Goal: Task Accomplishment & Management: Manage account settings

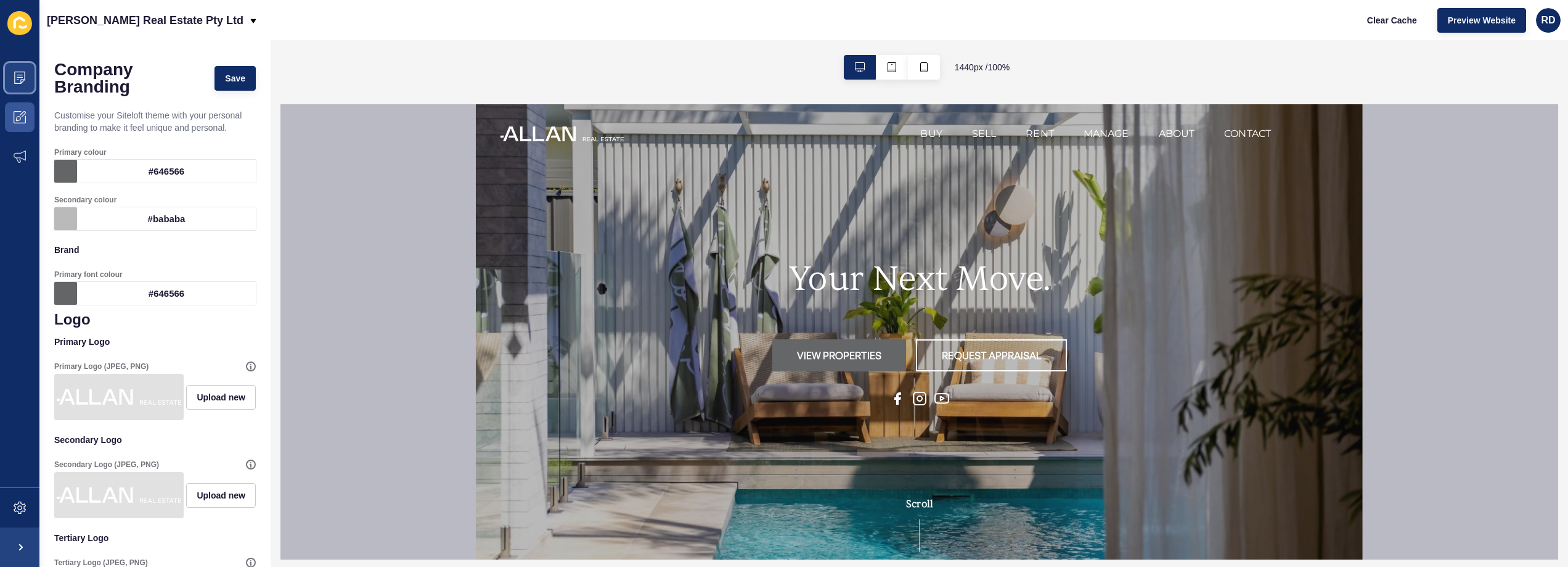
click at [22, 87] on span at bounding box center [19, 77] width 40 height 40
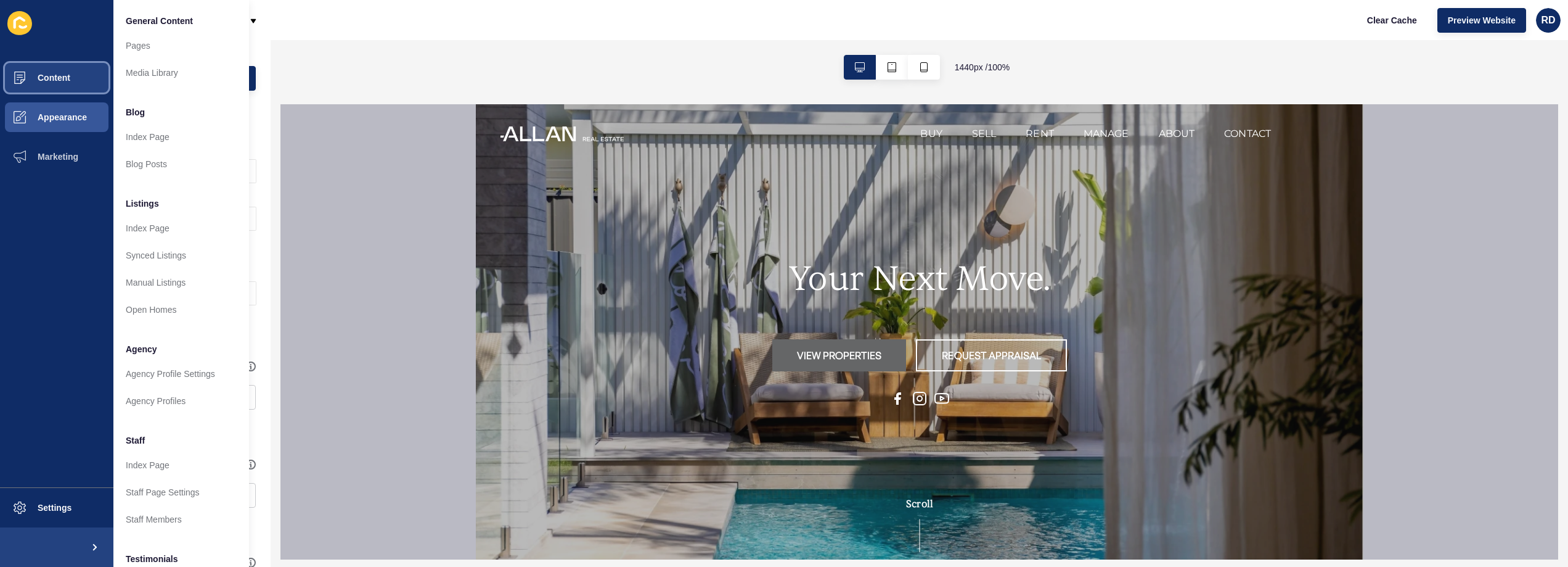
click at [46, 81] on span "Content" at bounding box center [34, 78] width 72 height 10
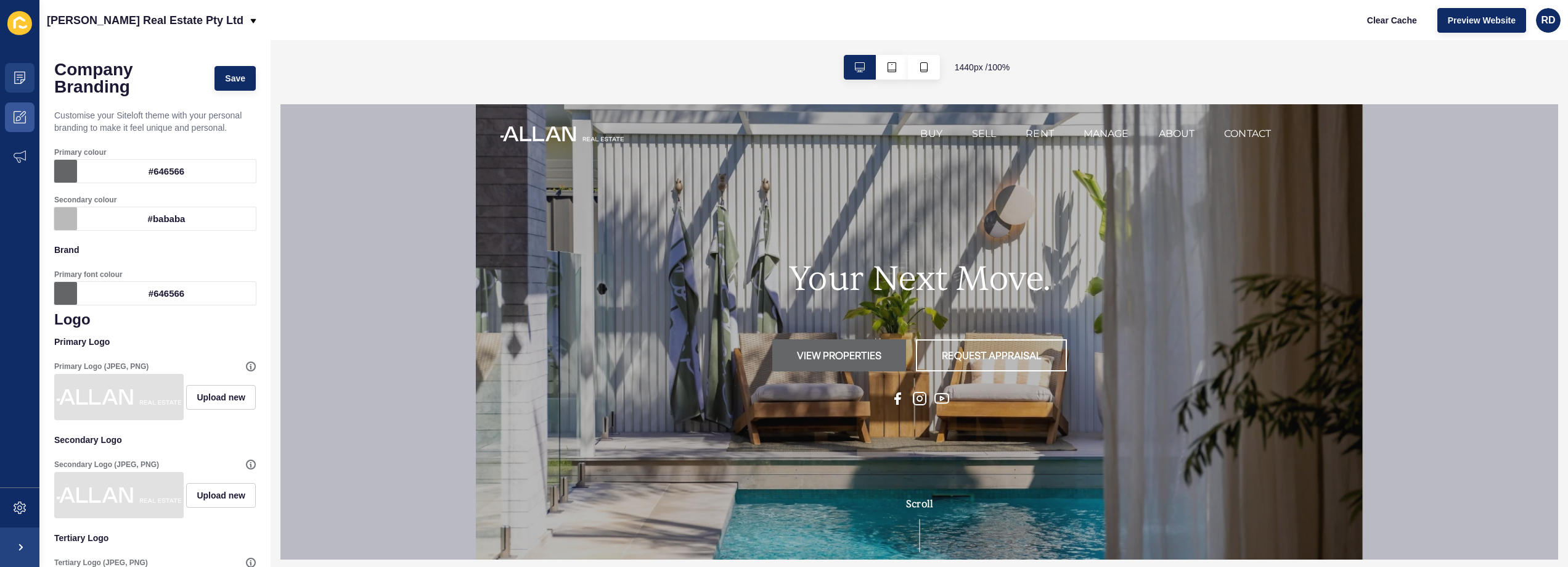
click at [46, 81] on div "Company Branding Save Customise your Siteloft theme with your personal branding…" at bounding box center [155, 535] width 231 height 990
click at [33, 72] on span at bounding box center [19, 77] width 40 height 40
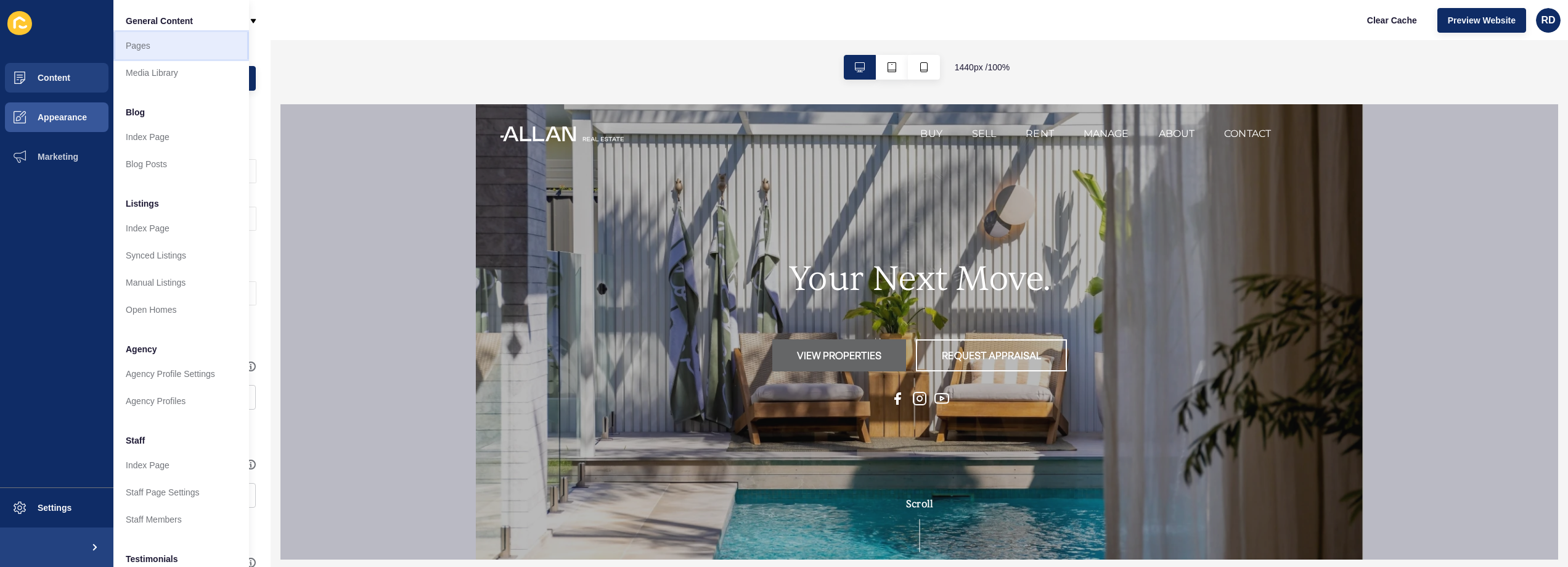
click at [178, 45] on link "Pages" at bounding box center [181, 45] width 136 height 27
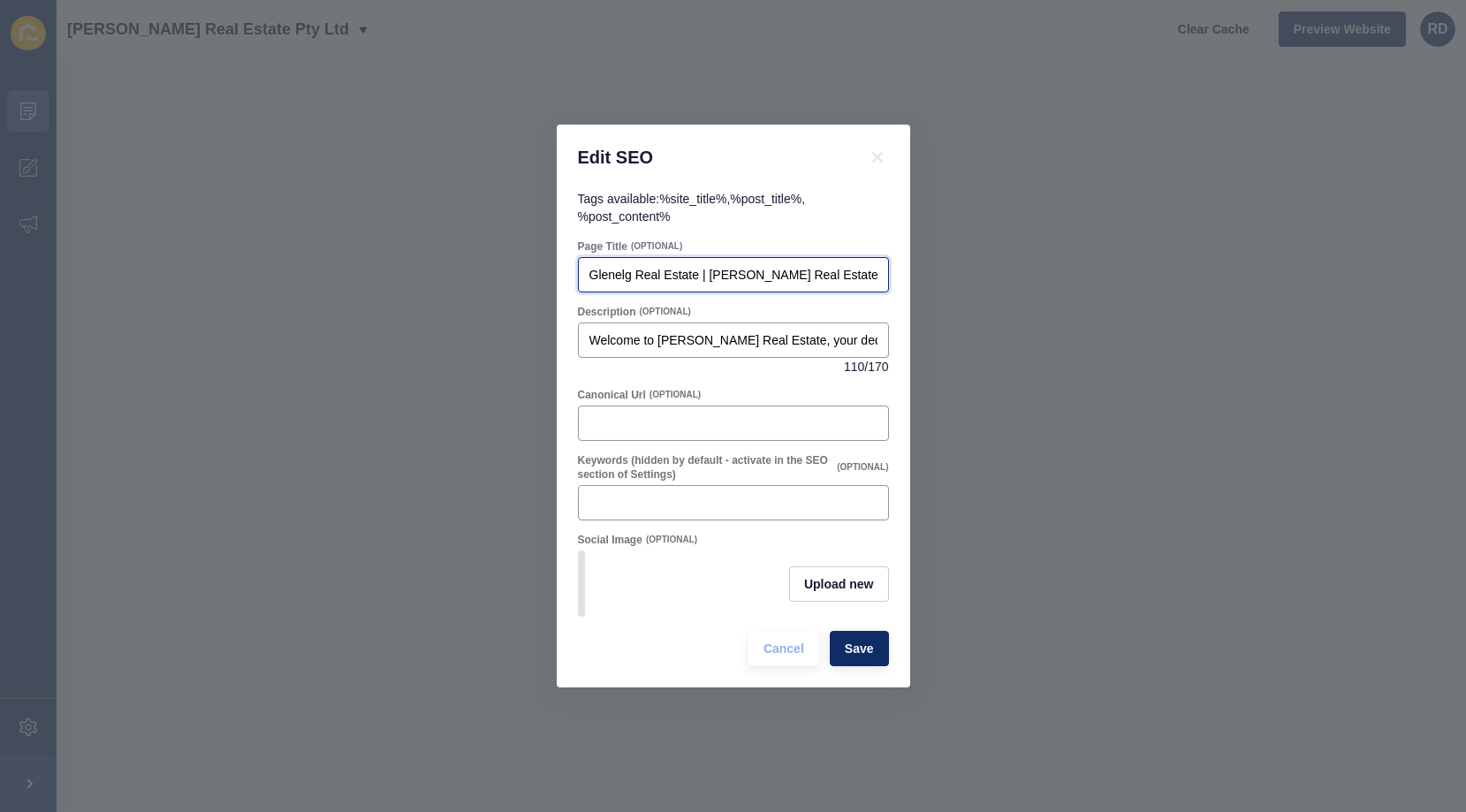
drag, startPoint x: 637, startPoint y: 278, endPoint x: 553, endPoint y: 273, distance: 84.1
click at [553, 273] on div "Edit SEO Tags available: %site_title% , %post_title% , %post_content% Page Titl…" at bounding box center [733, 406] width 1466 height 812
click at [757, 268] on input "Glenelg Real Estate | [PERSON_NAME] Real Estate" at bounding box center [733, 275] width 288 height 18
click at [850, 278] on input "Glenelg Real Estate | [PERSON_NAME] Real Estate" at bounding box center [733, 275] width 288 height 18
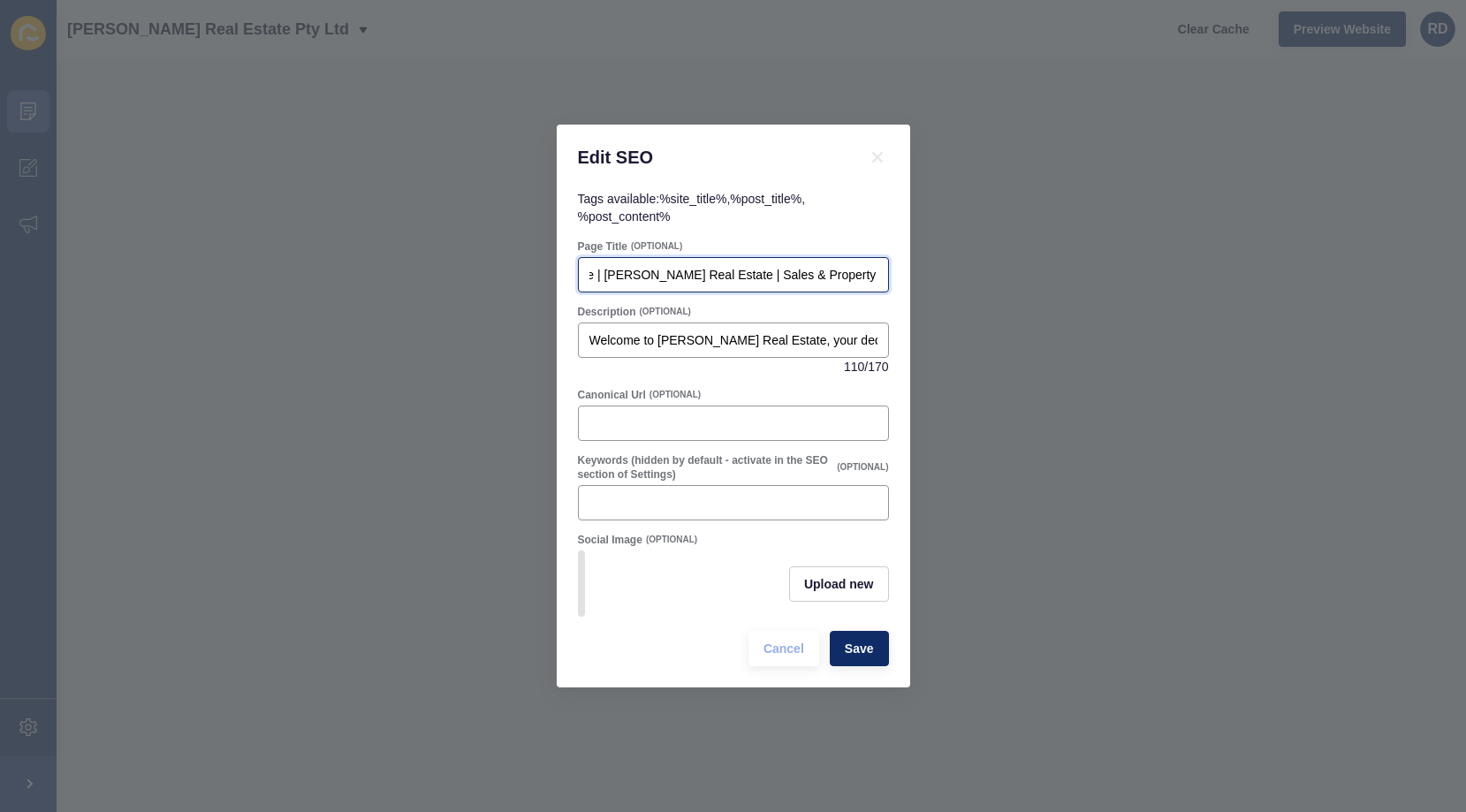
type input "Glenelg Real Estate | [PERSON_NAME] Real Estate | Sales & Property Management"
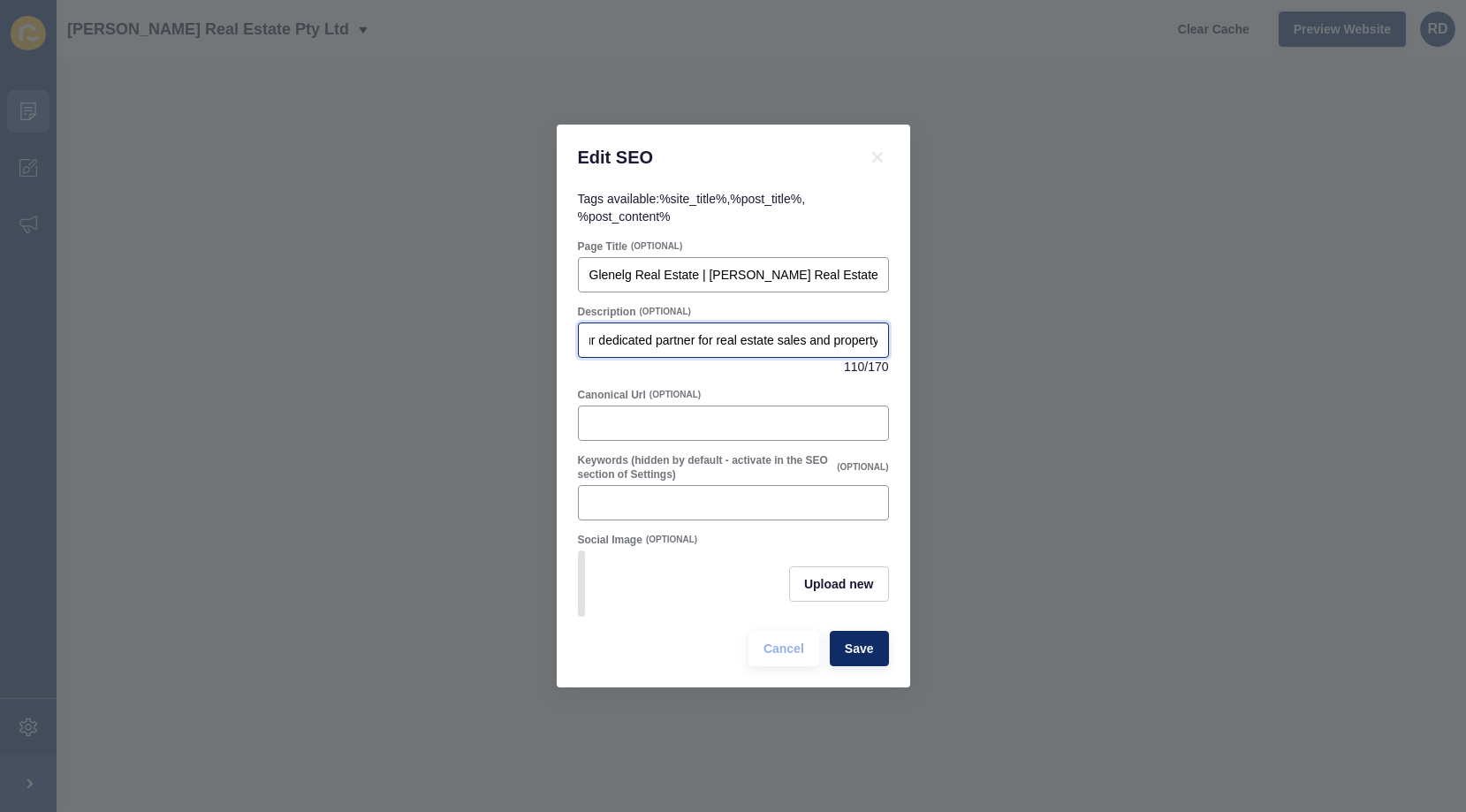
scroll to position [0, 328]
drag, startPoint x: 655, startPoint y: 339, endPoint x: 926, endPoint y: 335, distance: 271.0
click at [926, 335] on div "Edit SEO Tags available: %site_title% , %post_title% , %post_content% Page Titl…" at bounding box center [733, 406] width 1466 height 812
click at [846, 337] on input "Welcome to [PERSON_NAME] Real Estate, your dedicated partner for real estate sa…" at bounding box center [733, 340] width 288 height 18
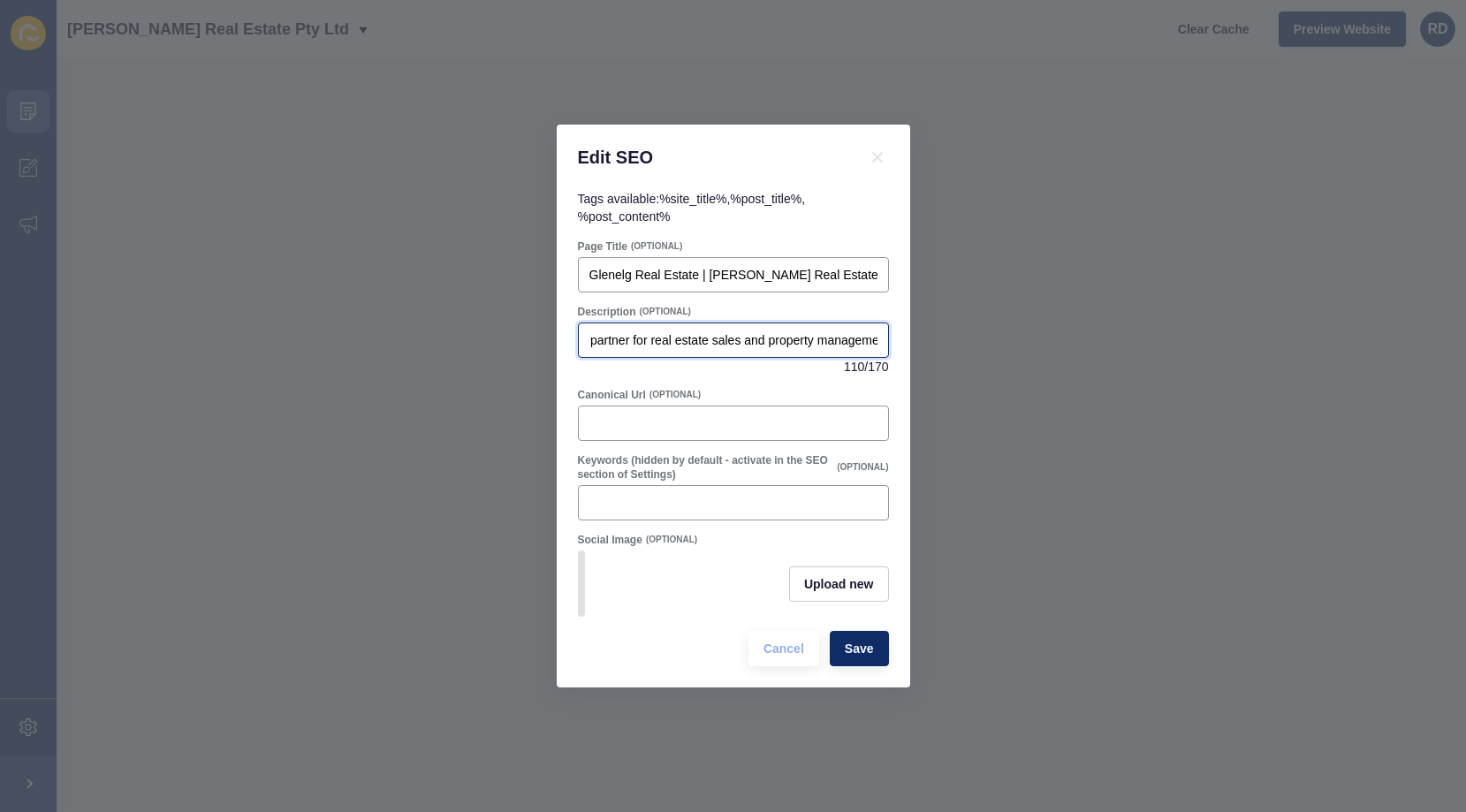
click at [846, 337] on input "Welcome to [PERSON_NAME] Real Estate, your dedicated partner for real estate sa…" at bounding box center [733, 340] width 288 height 18
paste input "Selling or renting out your property in [GEOGRAPHIC_DATA]? [PERSON_NAME] Real E…"
drag, startPoint x: 683, startPoint y: 342, endPoint x: 468, endPoint y: 318, distance: 216.3
click at [468, 318] on div "Edit SEO Tags available: %site_title% , %post_title% , %post_content% Page Titl…" at bounding box center [733, 406] width 1466 height 812
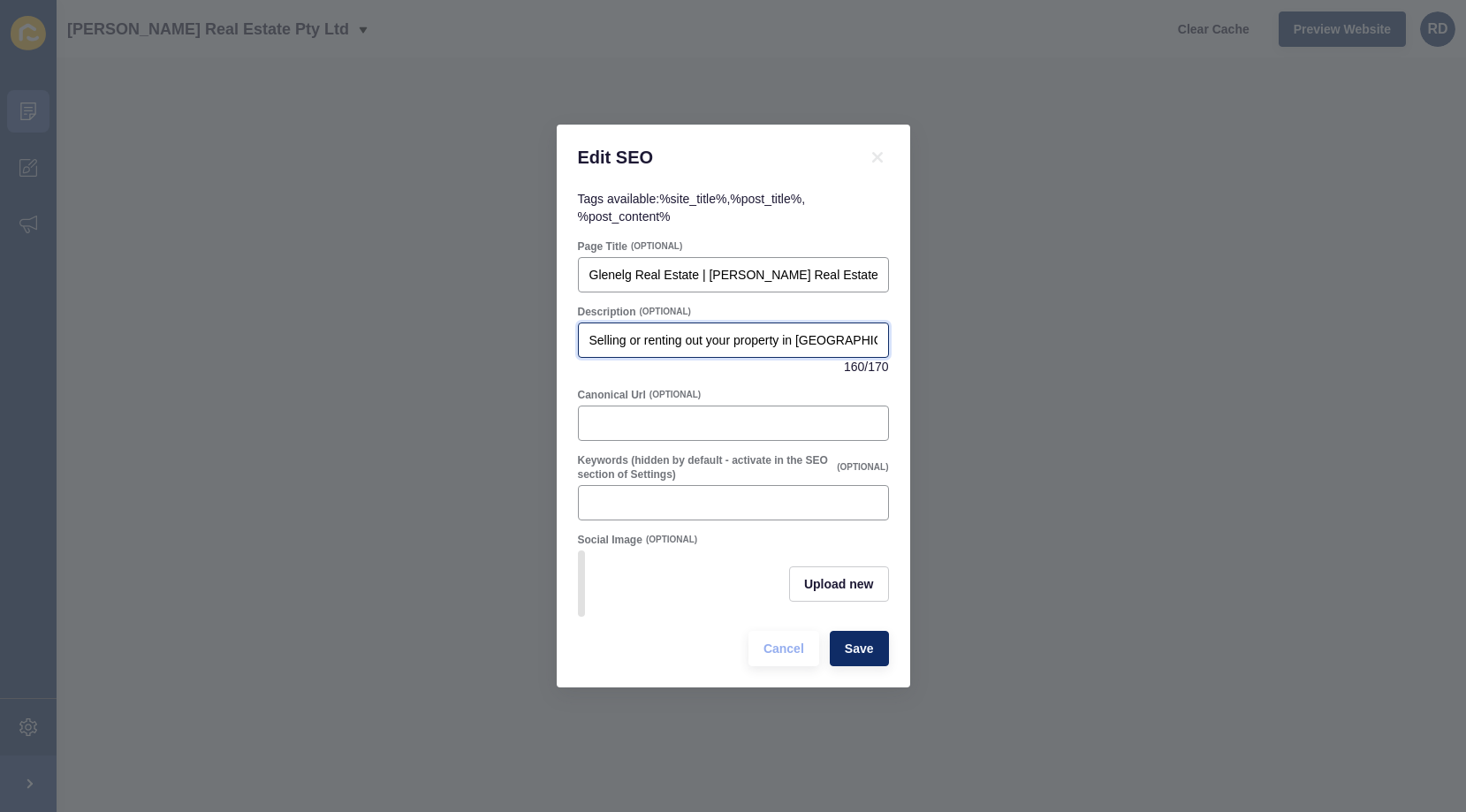
click at [770, 345] on input "Selling or renting out your property in [GEOGRAPHIC_DATA]? [PERSON_NAME] Real E…" at bounding box center [733, 340] width 288 height 18
type input "Selling or renting out your property in [GEOGRAPHIC_DATA]? [PERSON_NAME] Real E…"
click at [740, 506] on input "Keywords (hidden by default - activate in the SEO section of Settings)" at bounding box center [733, 503] width 288 height 18
click at [864, 655] on span "Save" at bounding box center [859, 648] width 29 height 18
click at [641, 586] on div "Upload new" at bounding box center [733, 583] width 311 height 66
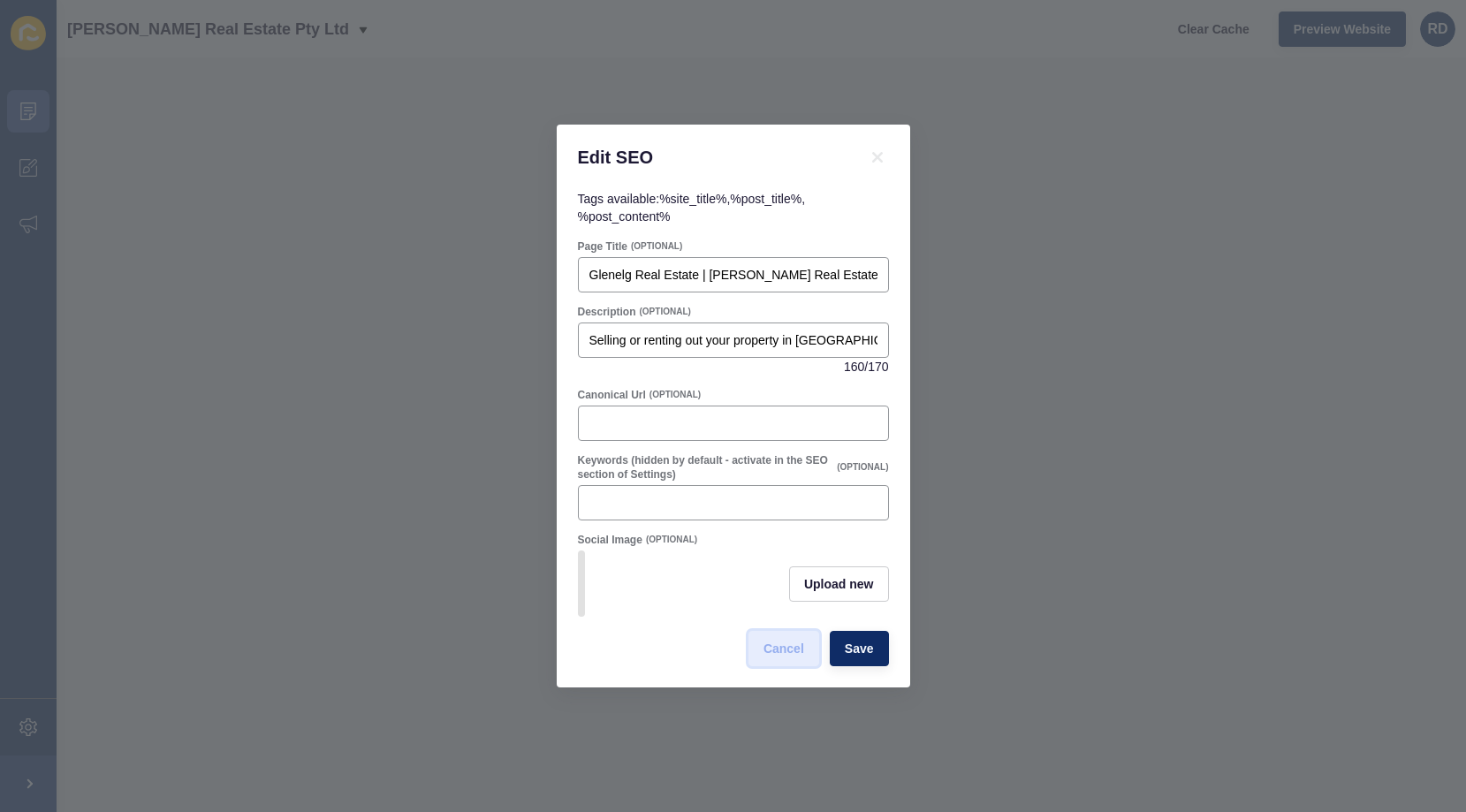
click at [793, 640] on span "Cancel" at bounding box center [783, 648] width 41 height 18
click at [797, 497] on input "Keywords (hidden by default - activate in the SEO section of Settings)" at bounding box center [733, 503] width 288 height 18
click at [869, 160] on icon at bounding box center [877, 158] width 22 height 22
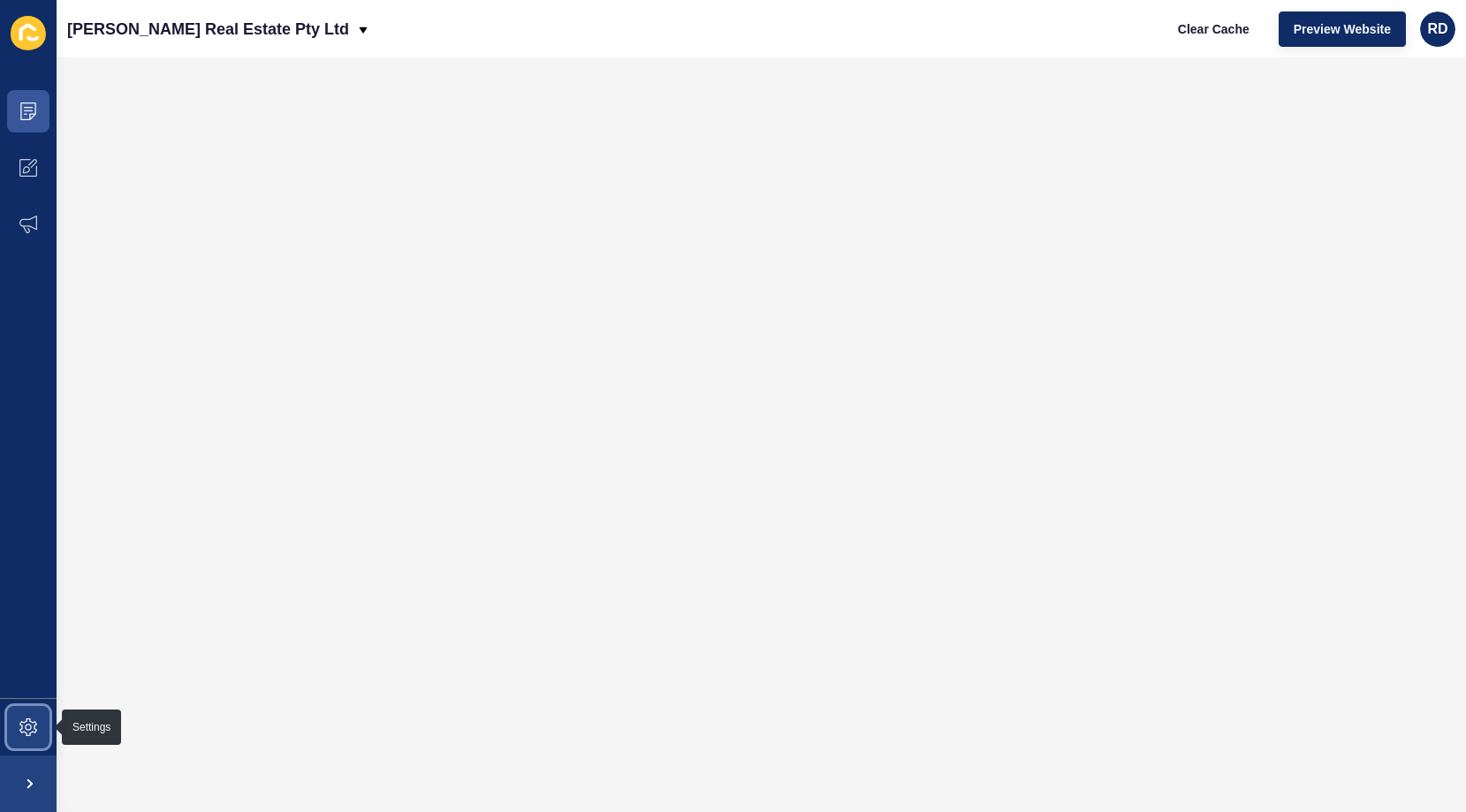
click at [22, 724] on icon at bounding box center [29, 727] width 18 height 18
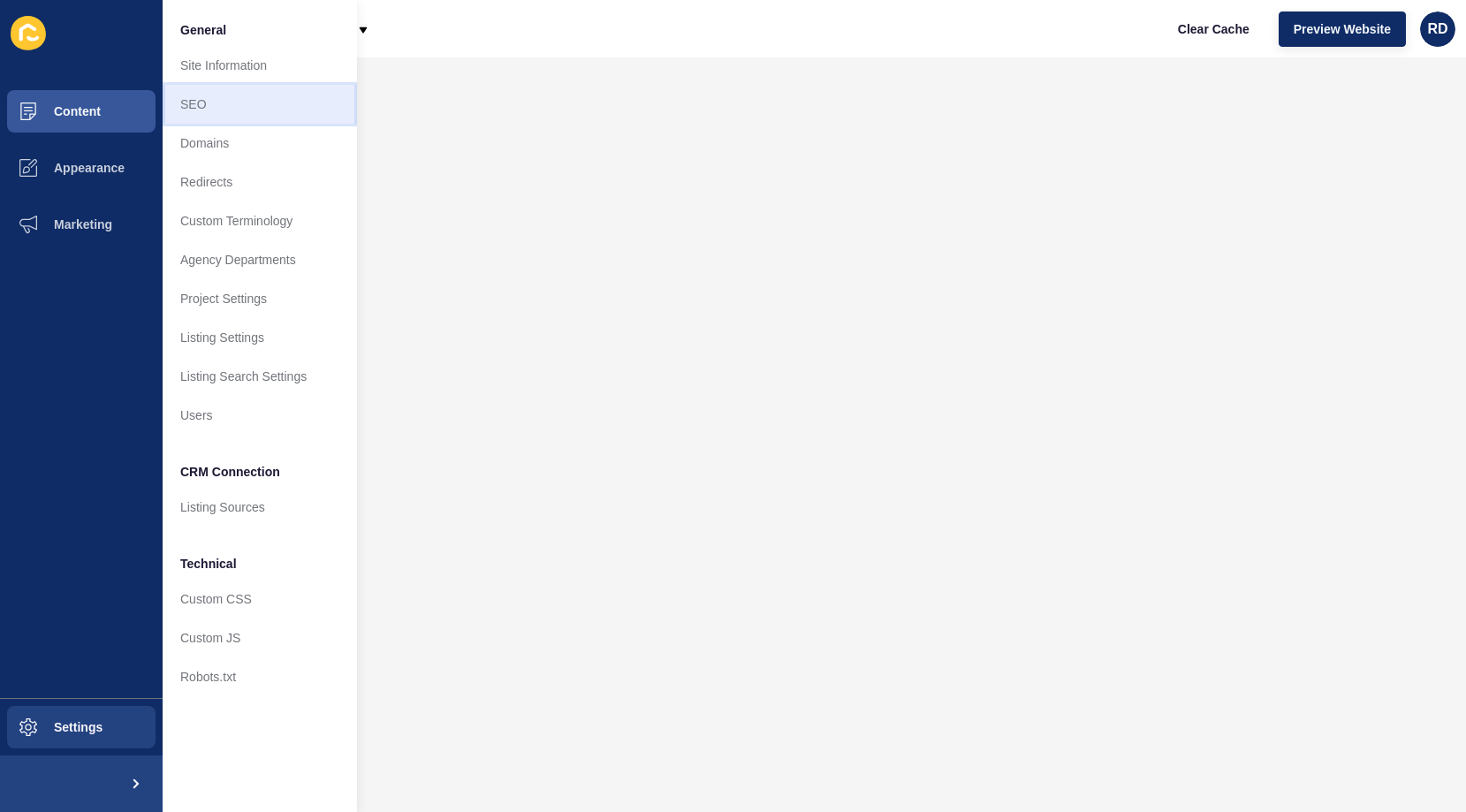
click at [223, 106] on link "SEO" at bounding box center [260, 104] width 195 height 39
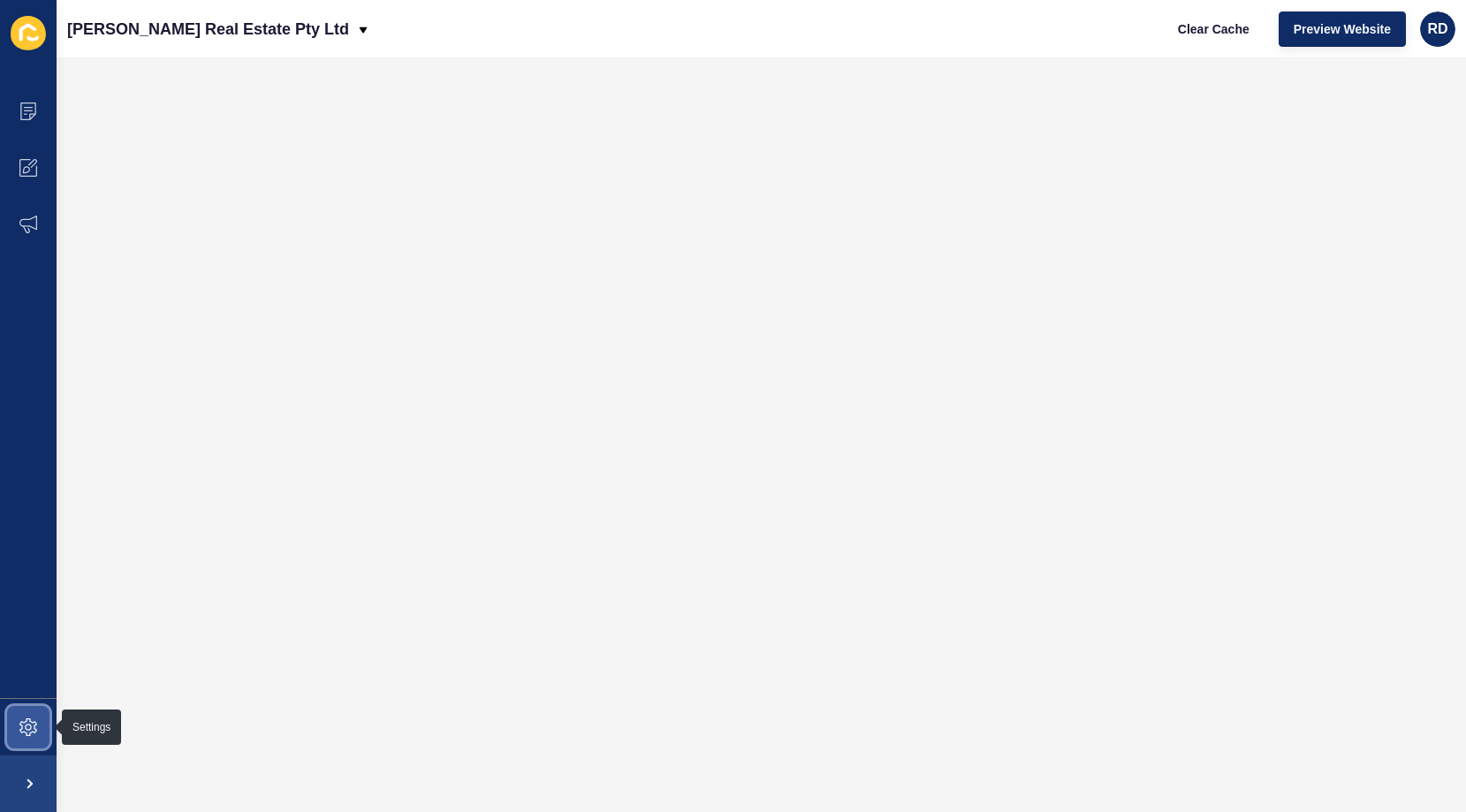
click at [22, 716] on span at bounding box center [28, 726] width 57 height 57
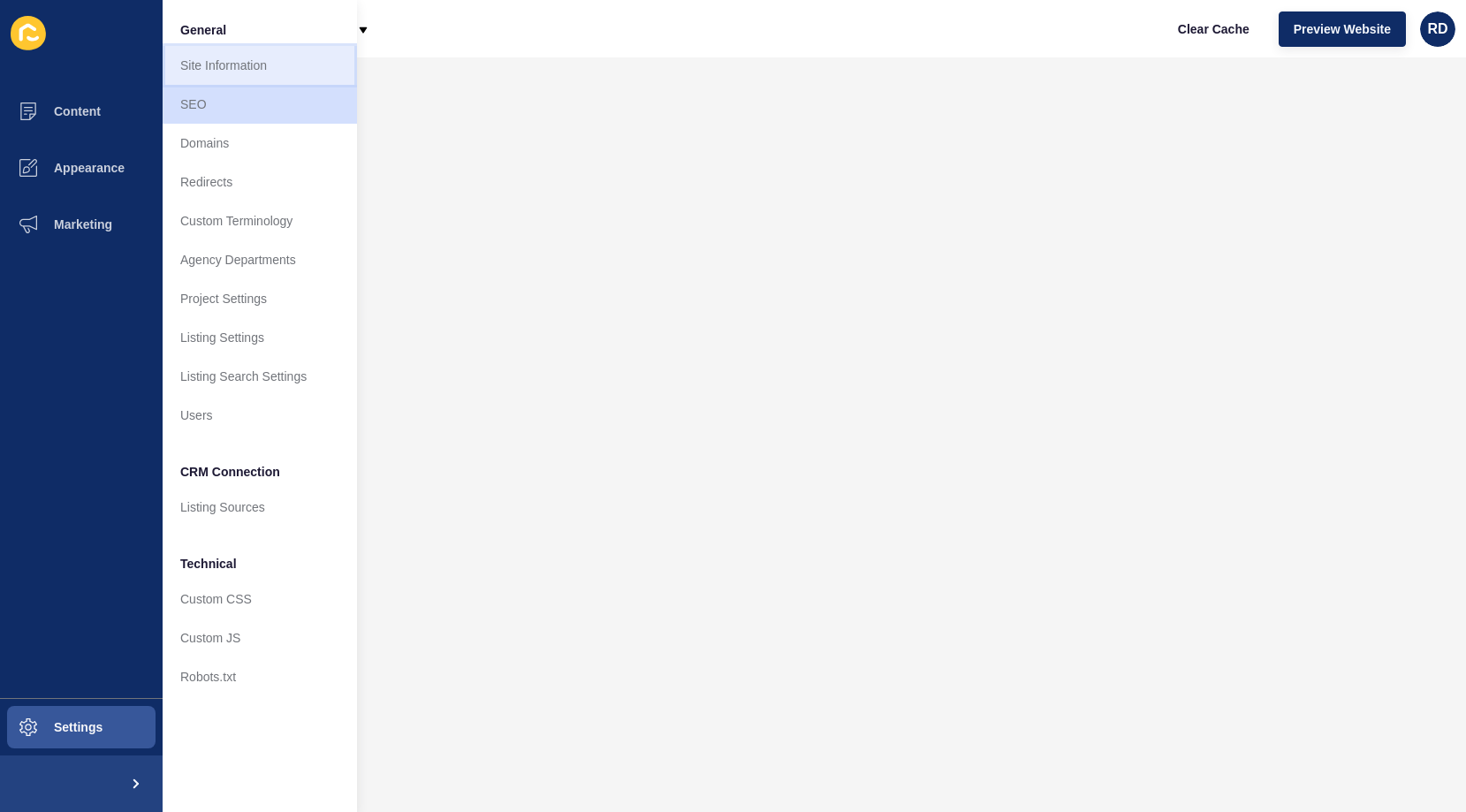
click at [235, 58] on link "Site Information" at bounding box center [260, 65] width 195 height 39
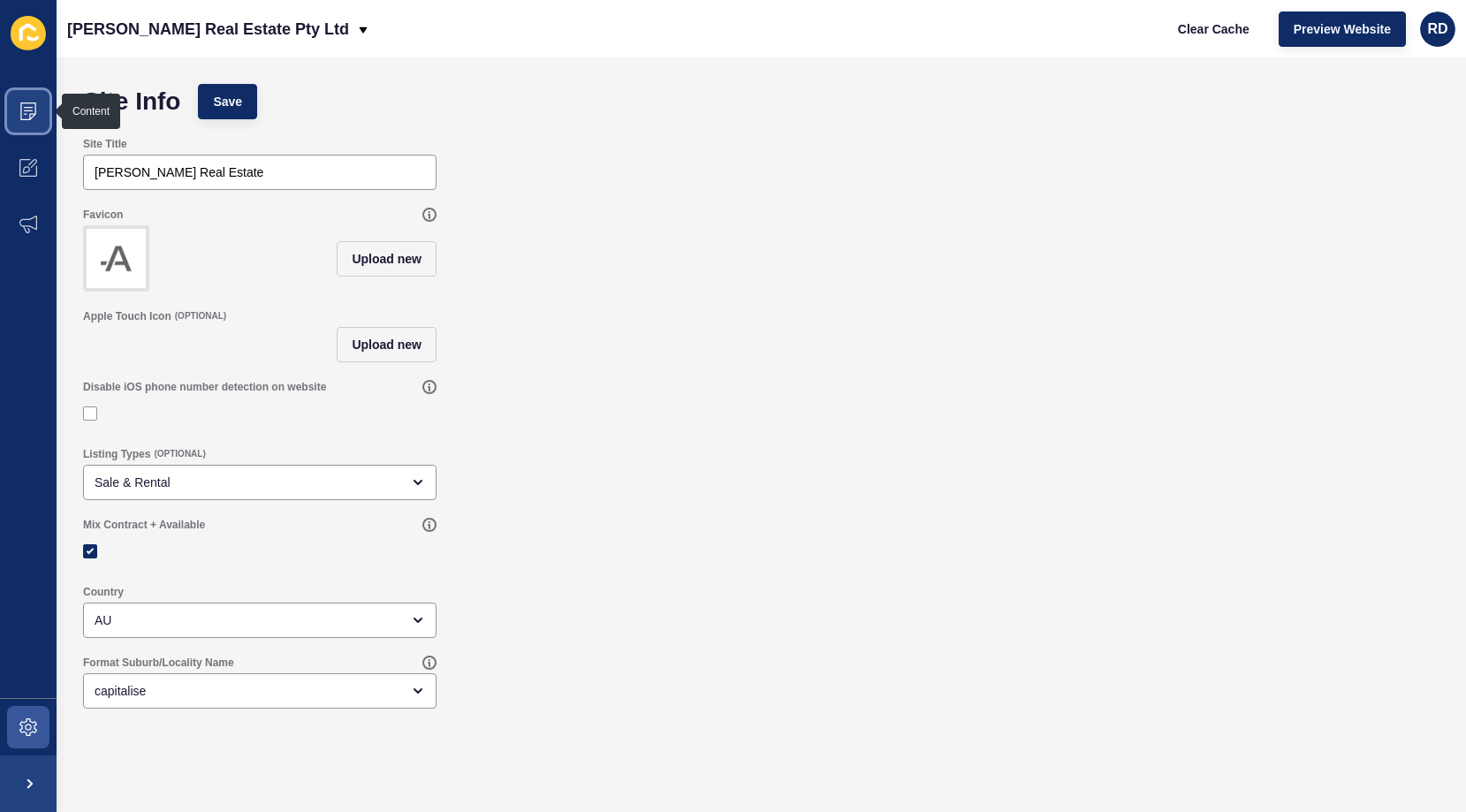
click at [31, 91] on span at bounding box center [28, 111] width 57 height 57
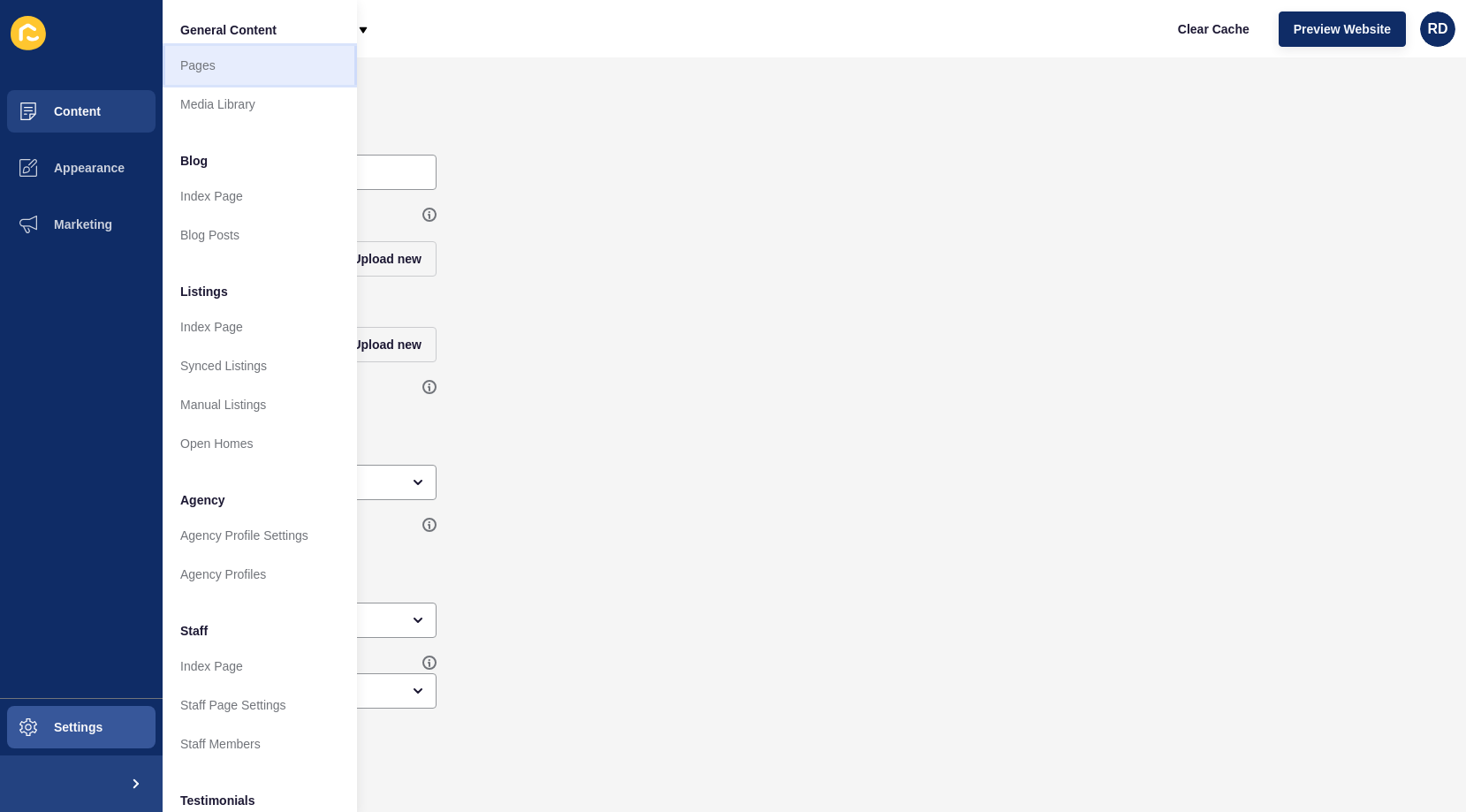
click at [234, 57] on link "Pages" at bounding box center [260, 65] width 195 height 39
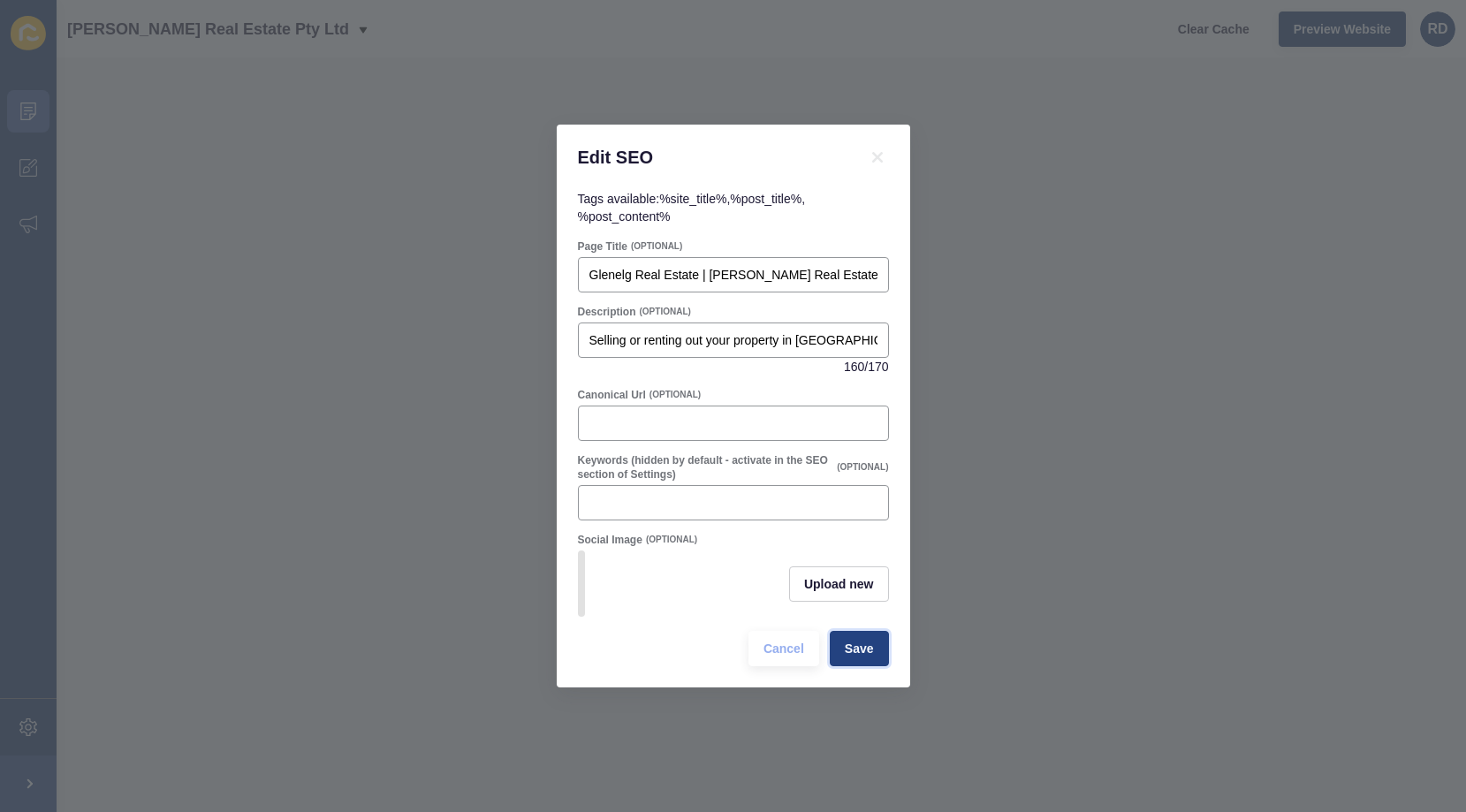
click at [847, 661] on button "Save" at bounding box center [859, 648] width 60 height 35
